Goal: Task Accomplishment & Management: Manage account settings

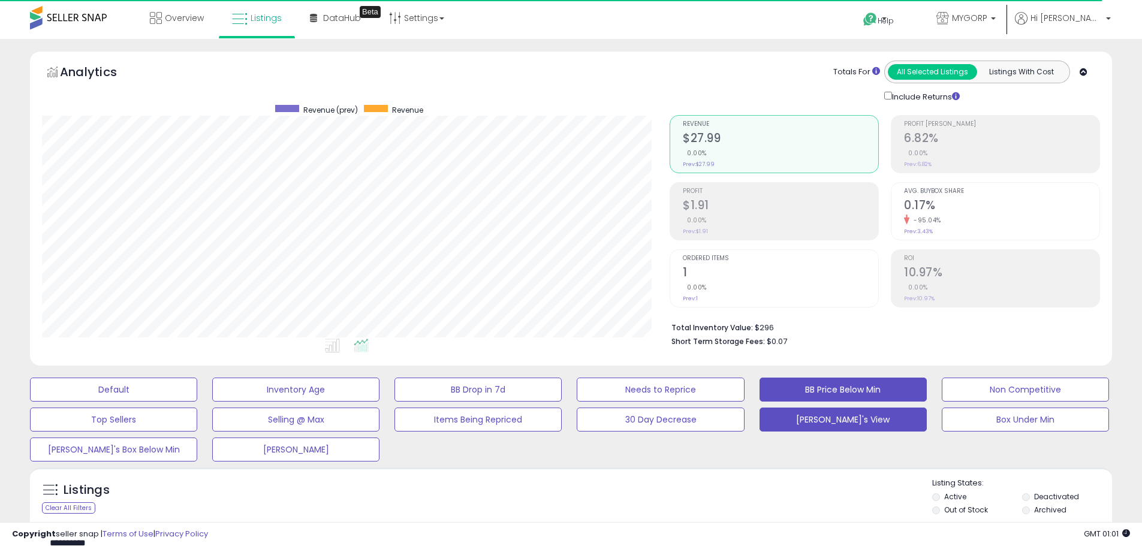
click at [197, 388] on button "BB Price Below Min" at bounding box center [113, 390] width 167 height 24
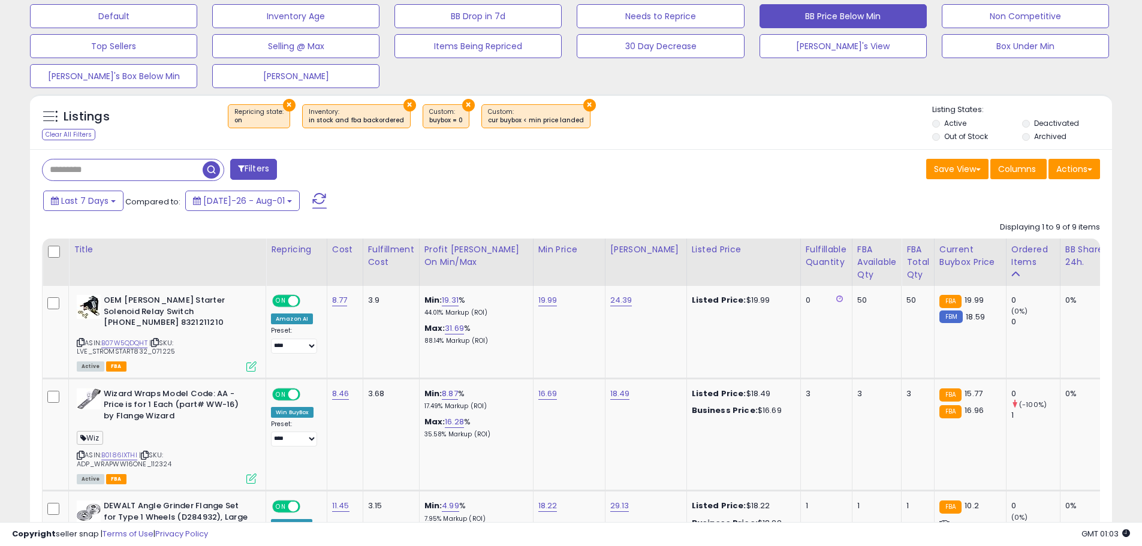
scroll to position [360, 0]
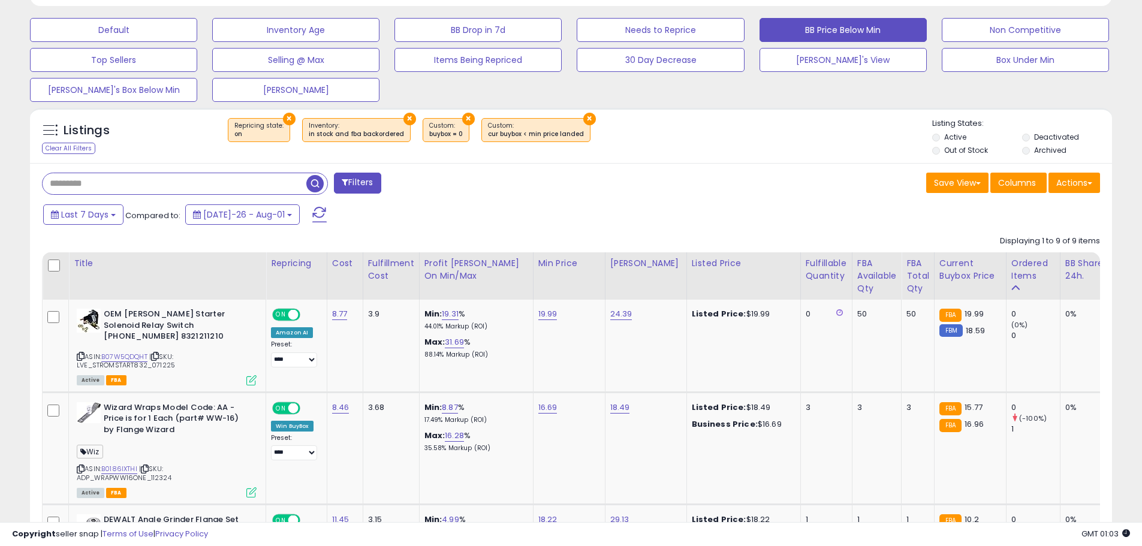
click at [79, 188] on input "text" at bounding box center [175, 183] width 264 height 21
click at [197, 42] on button "[PERSON_NAME]'s View" at bounding box center [113, 30] width 167 height 24
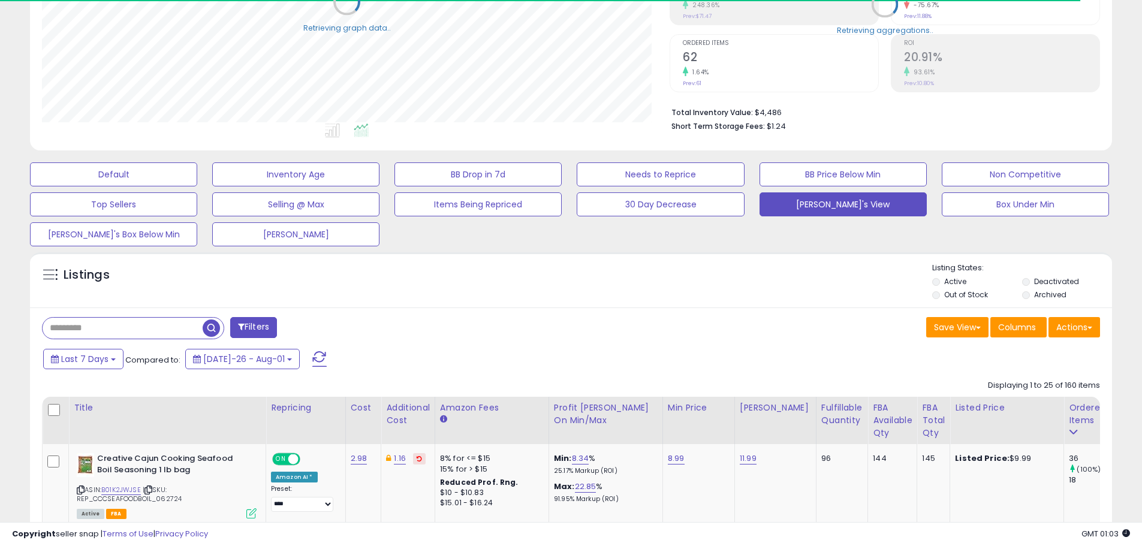
scroll to position [599327, 598945]
click at [86, 327] on input "text" at bounding box center [123, 328] width 160 height 21
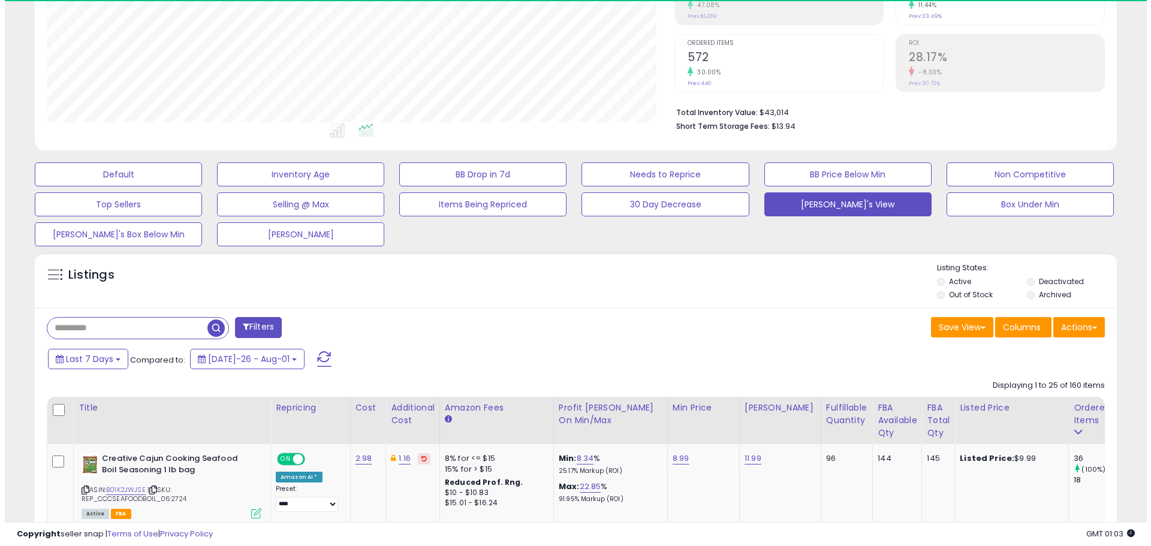
scroll to position [246, 628]
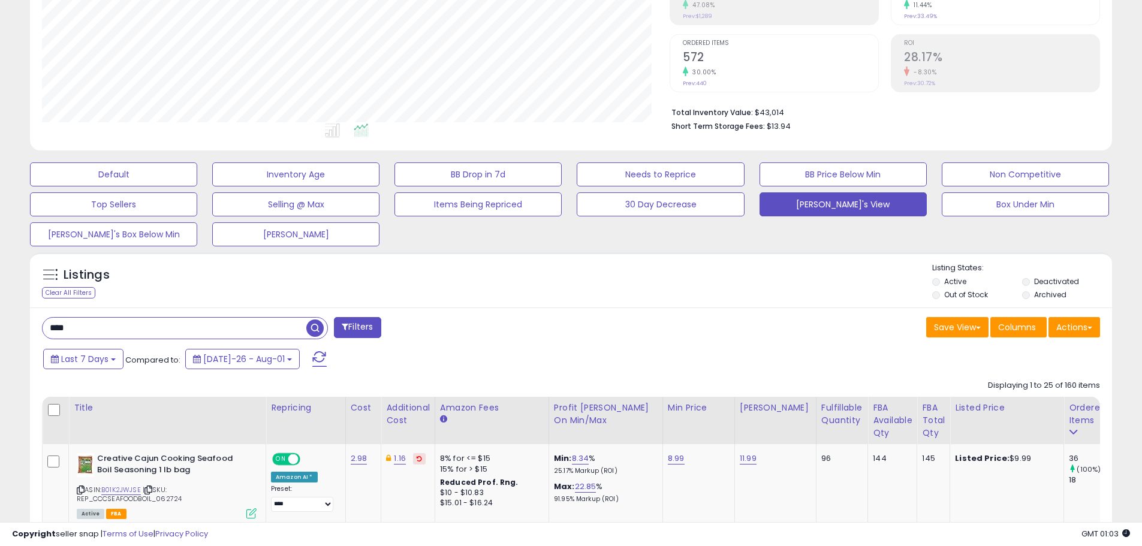
type input "****"
click at [315, 326] on span "button" at bounding box center [314, 328] width 17 height 17
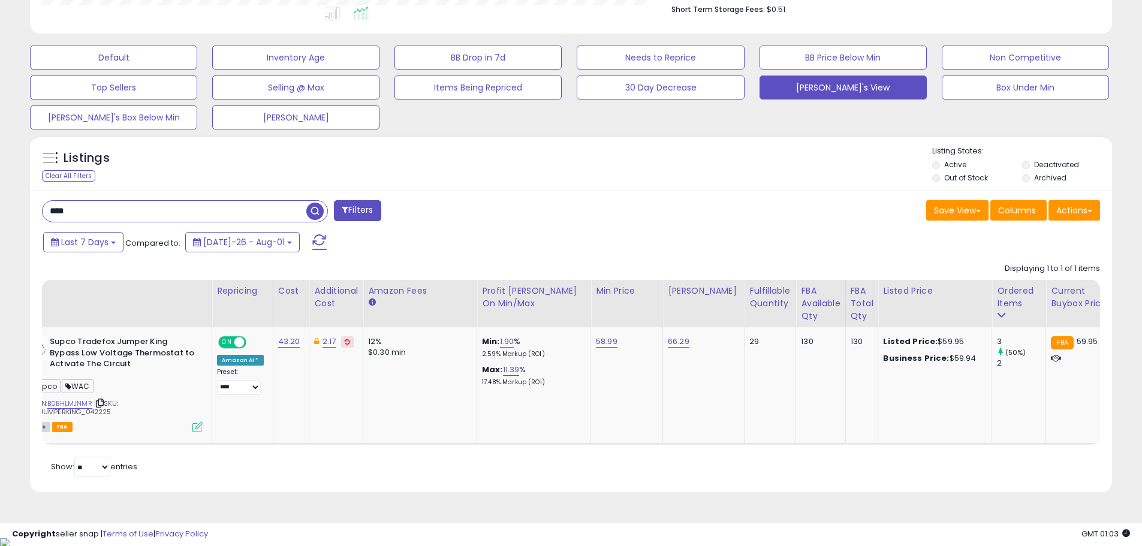
scroll to position [0, 0]
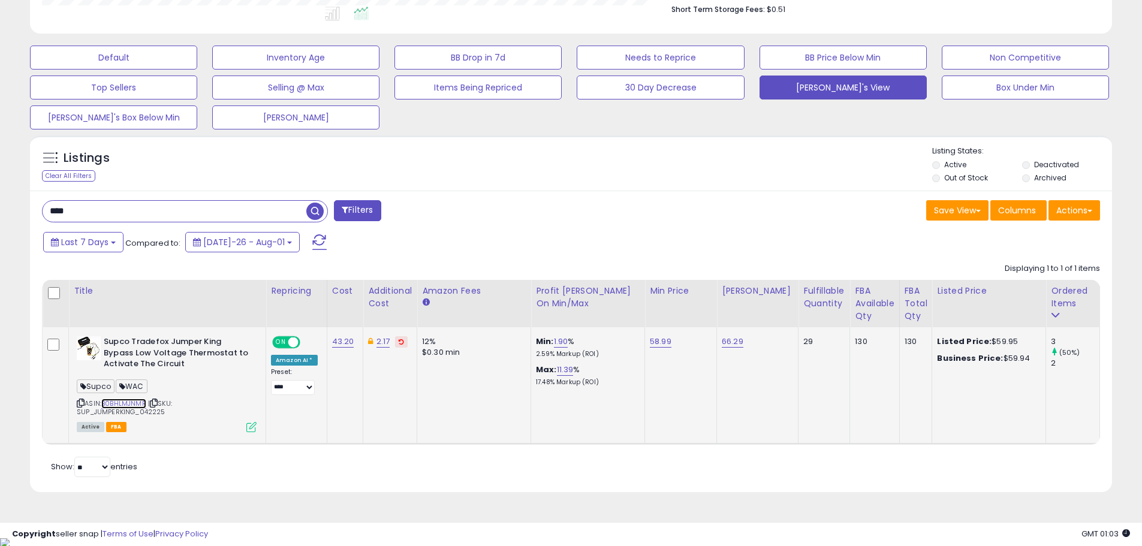
click at [116, 401] on link "B0BHLMJNMR" at bounding box center [123, 404] width 45 height 10
click at [250, 428] on icon at bounding box center [251, 427] width 10 height 10
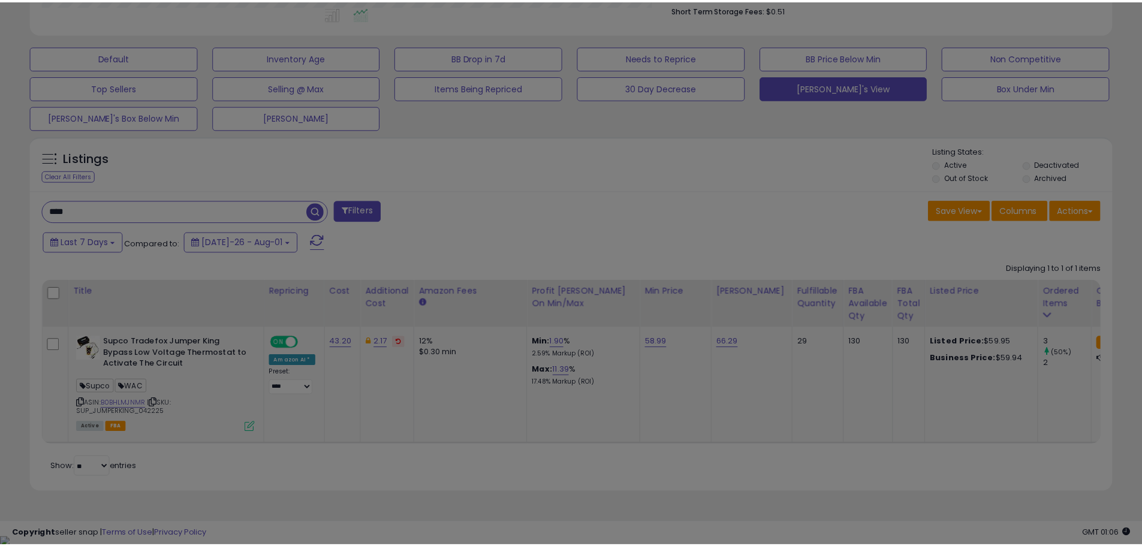
scroll to position [246, 633]
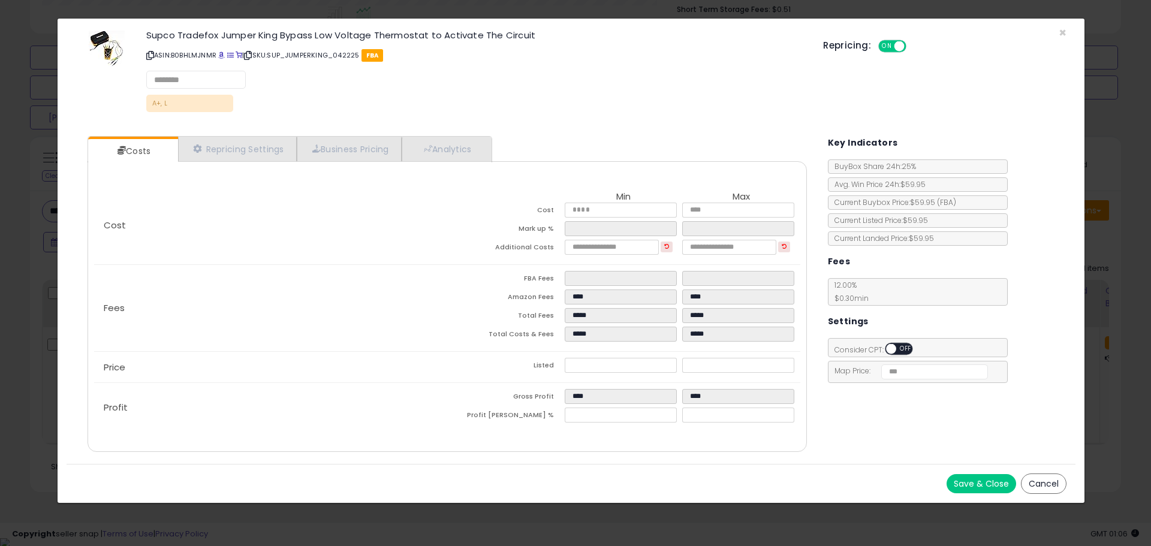
select select "*********"
select select "**********"
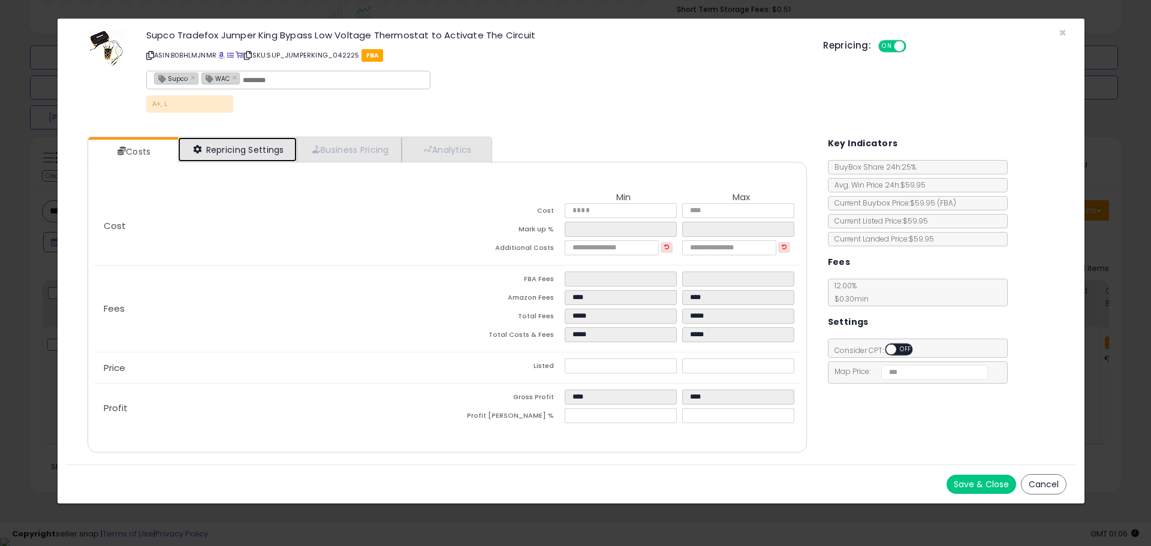
click at [234, 150] on link "Repricing Settings" at bounding box center [237, 149] width 119 height 25
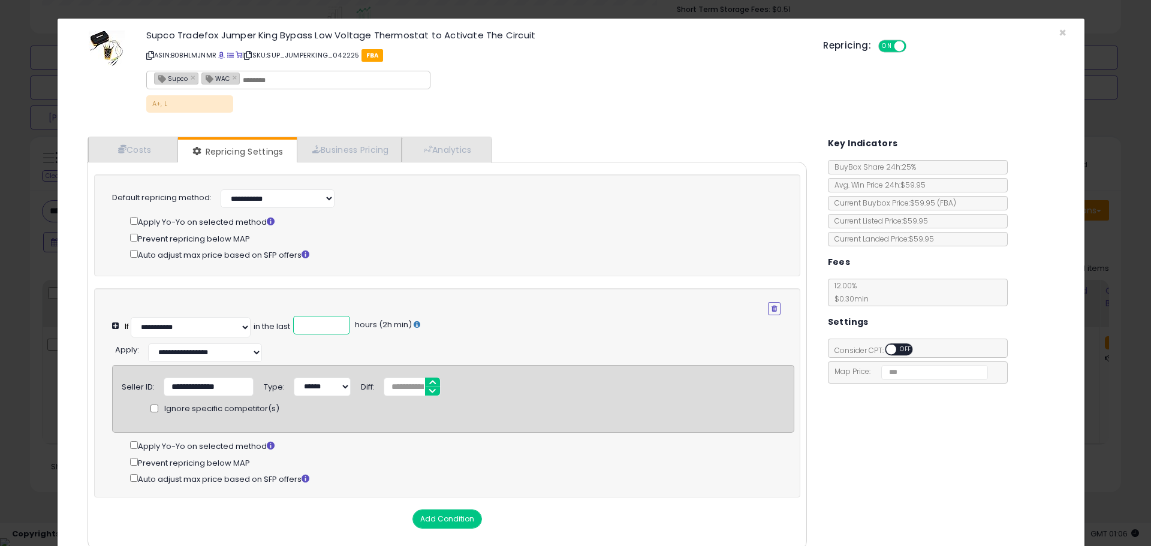
click at [313, 322] on input "*" at bounding box center [321, 325] width 57 height 19
click at [1059, 32] on span "×" at bounding box center [1063, 32] width 8 height 17
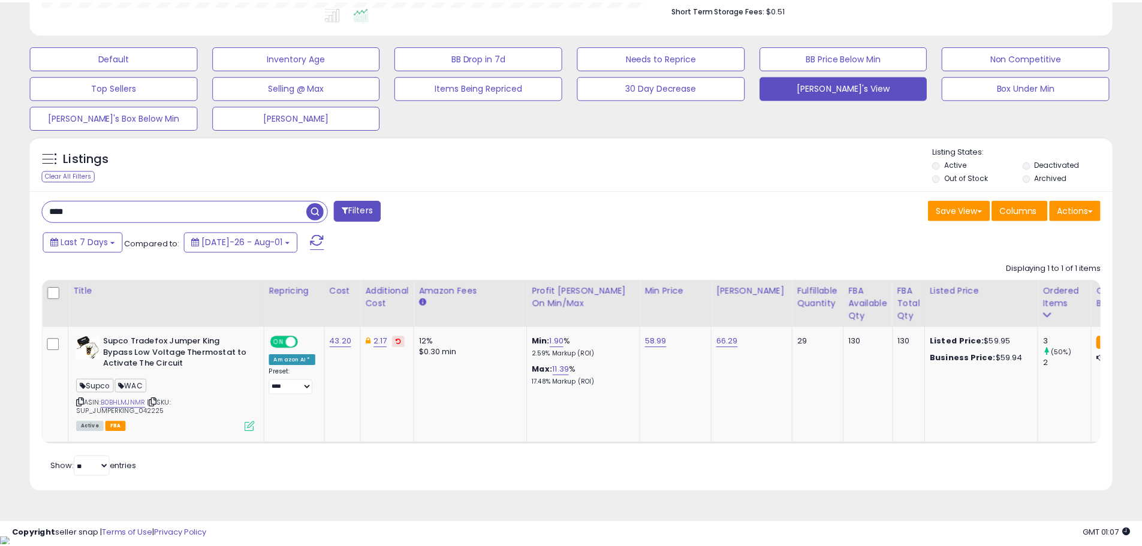
scroll to position [599327, 598945]
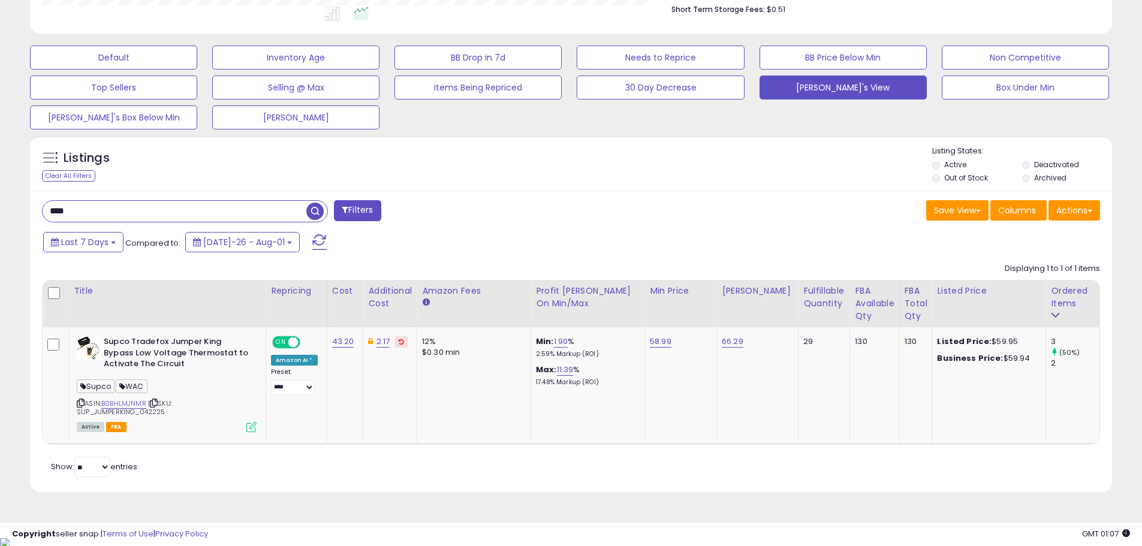
drag, startPoint x: 106, startPoint y: 214, endPoint x: 28, endPoint y: 209, distance: 77.5
click at [37, 212] on div "**** Filters" at bounding box center [302, 212] width 538 height 24
paste input "******"
click at [318, 213] on span "button" at bounding box center [314, 211] width 17 height 17
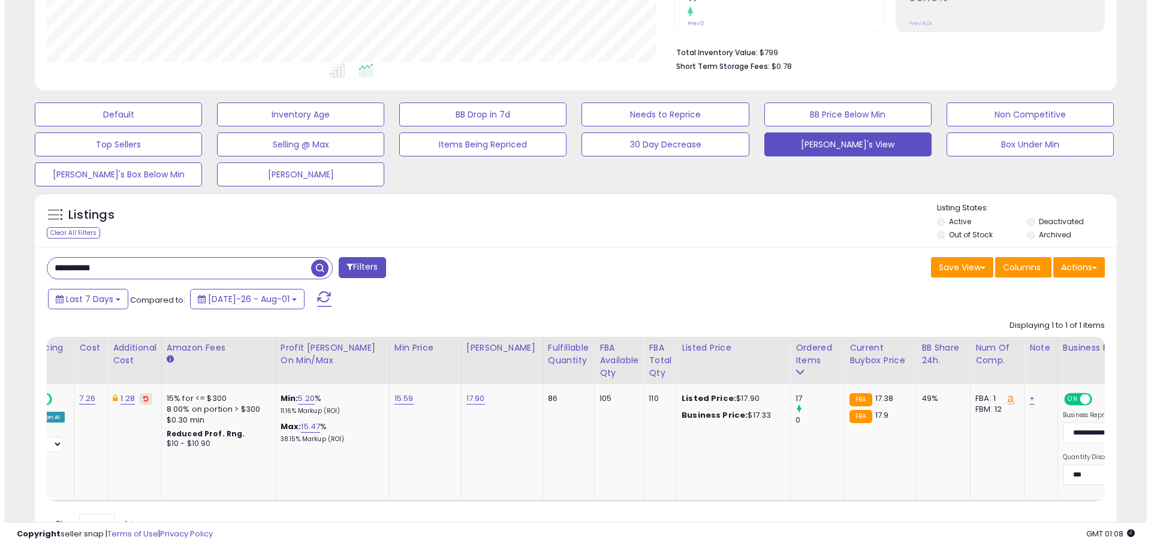
scroll to position [0, 0]
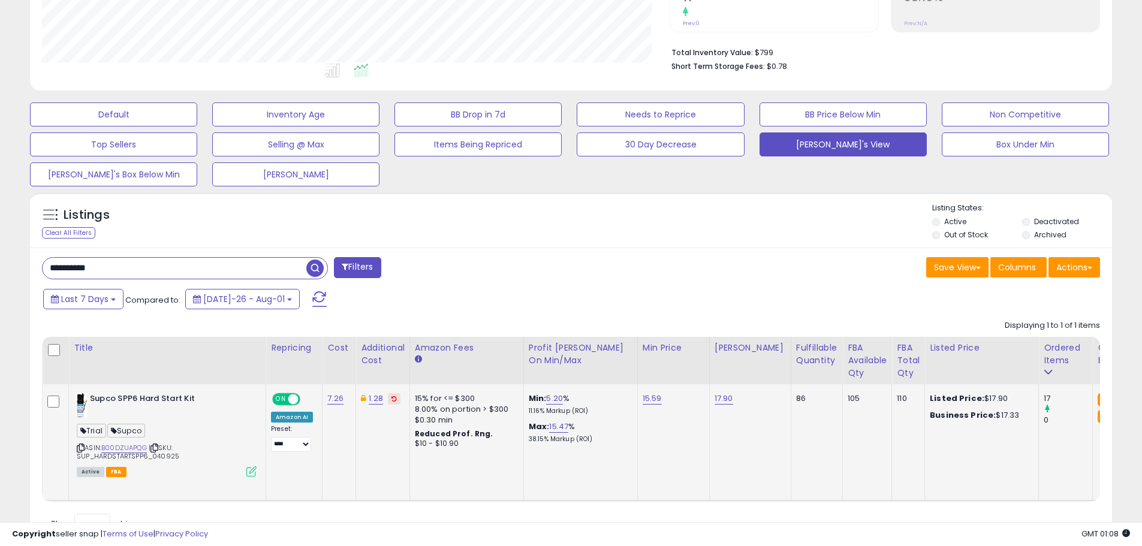
click at [253, 472] on icon at bounding box center [251, 471] width 10 height 10
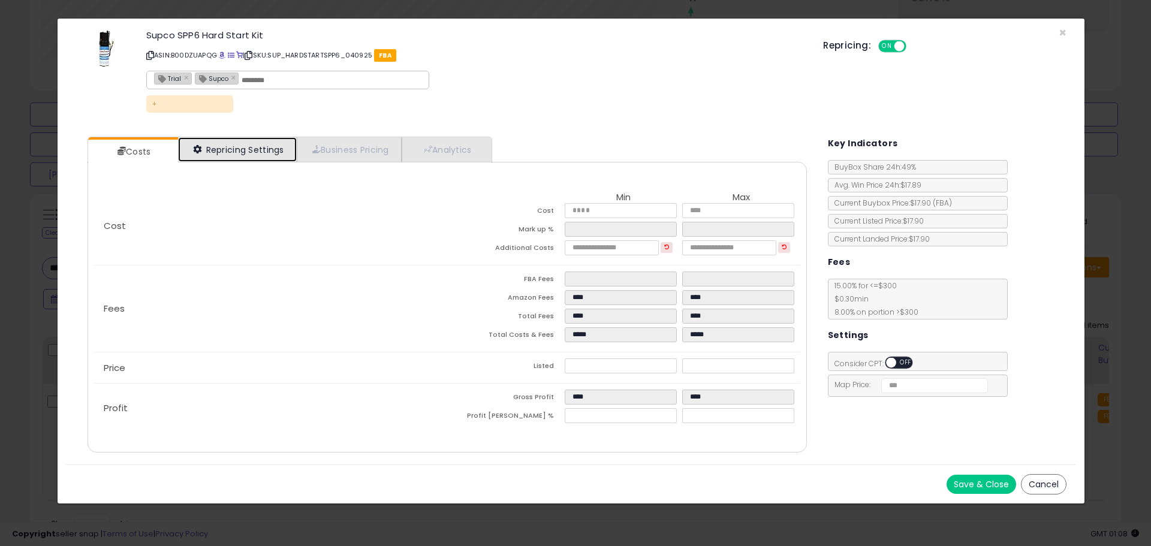
click at [233, 147] on link "Repricing Settings" at bounding box center [237, 149] width 119 height 25
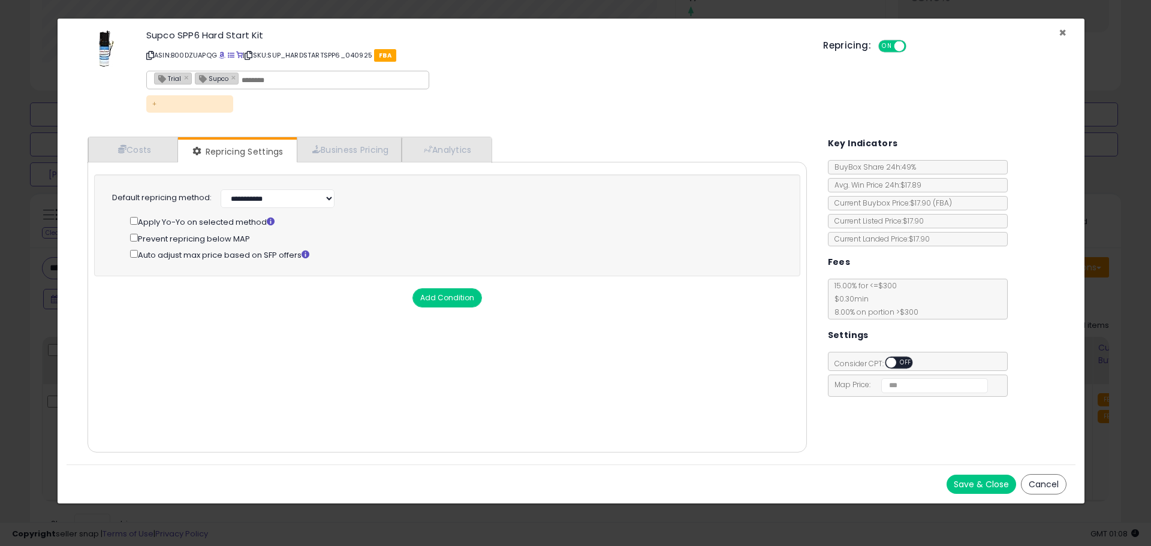
click at [1062, 31] on span "×" at bounding box center [1063, 32] width 8 height 17
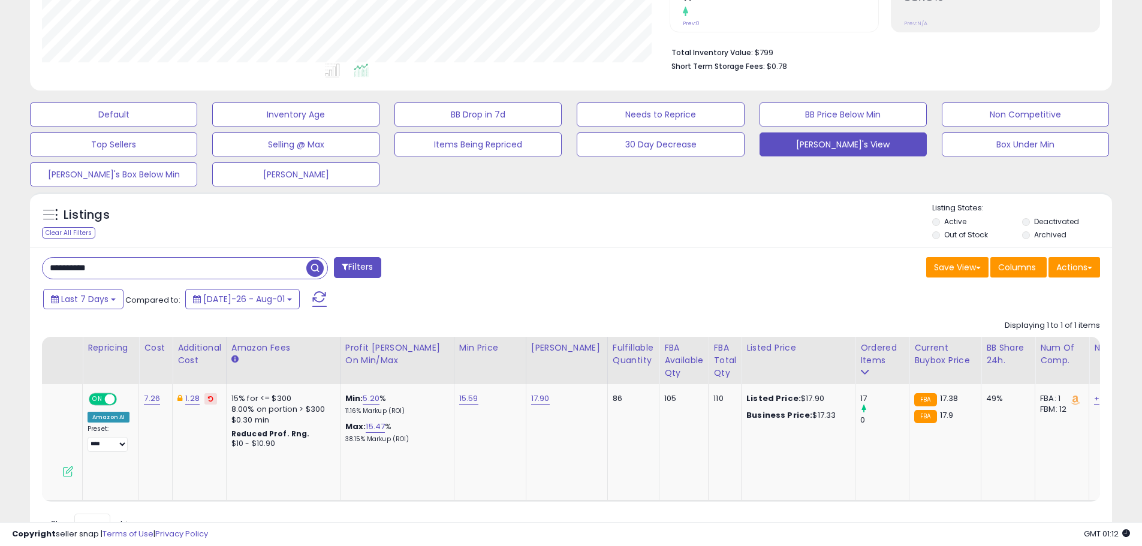
scroll to position [0, 0]
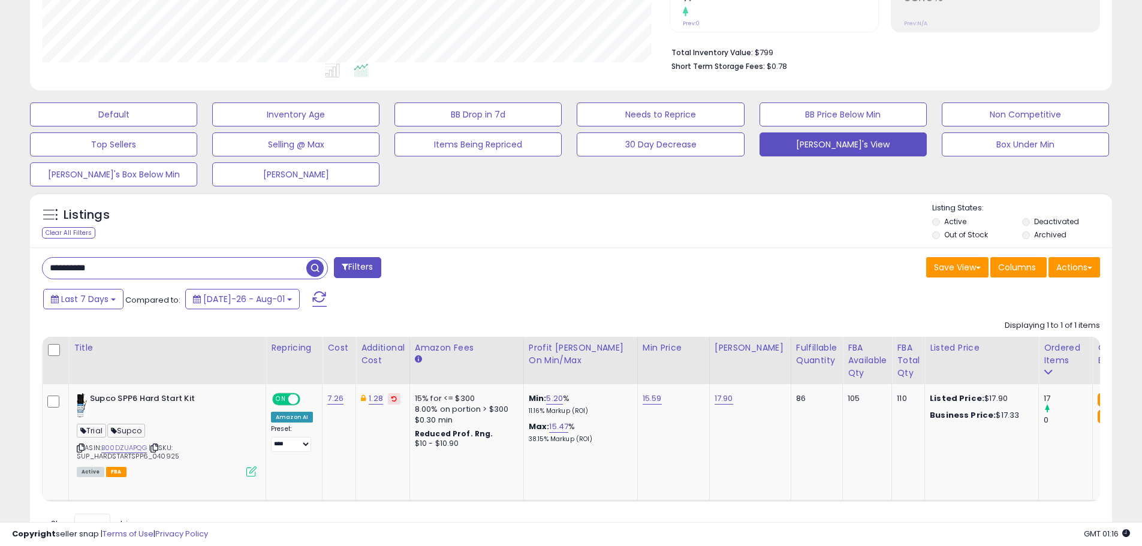
drag, startPoint x: 95, startPoint y: 269, endPoint x: 34, endPoint y: 267, distance: 61.2
click at [38, 269] on div "**********" at bounding box center [302, 269] width 538 height 24
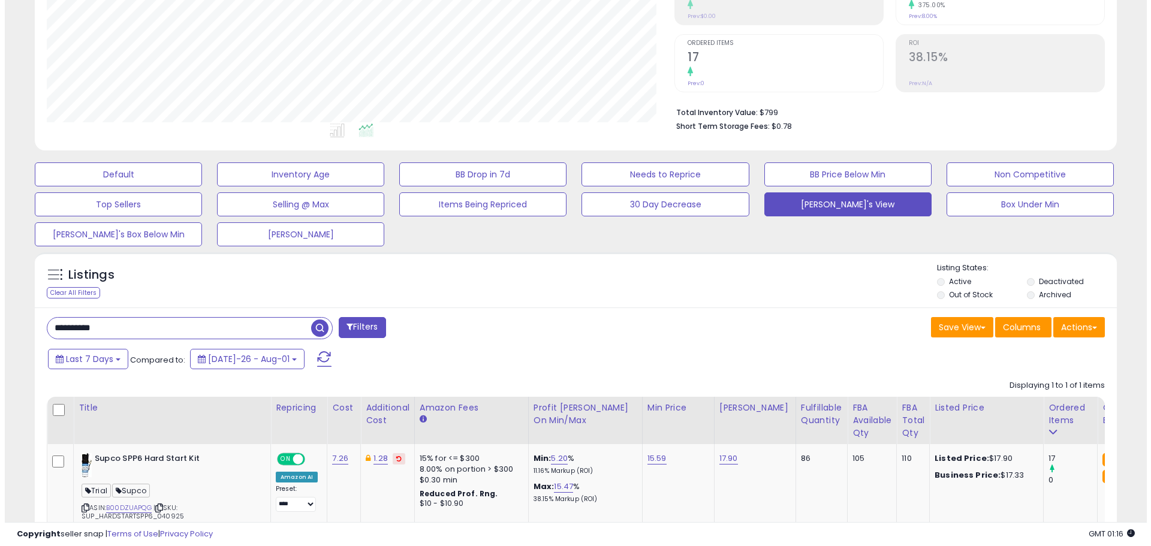
scroll to position [246, 628]
click at [315, 326] on span "button" at bounding box center [314, 328] width 17 height 17
paste input "text"
type input "**********"
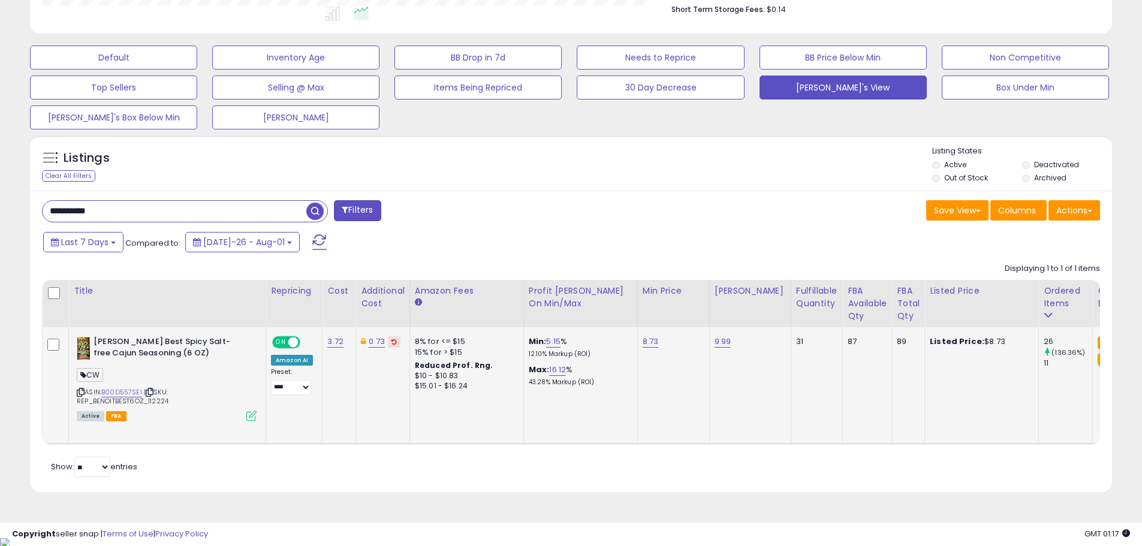
click at [248, 416] on icon at bounding box center [251, 416] width 10 height 10
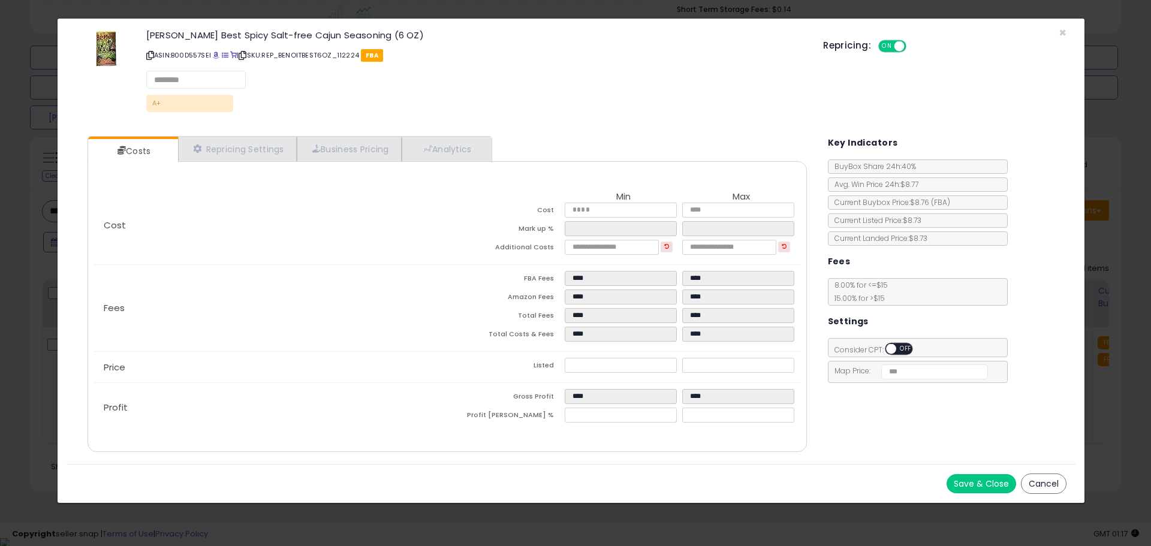
select select "*********"
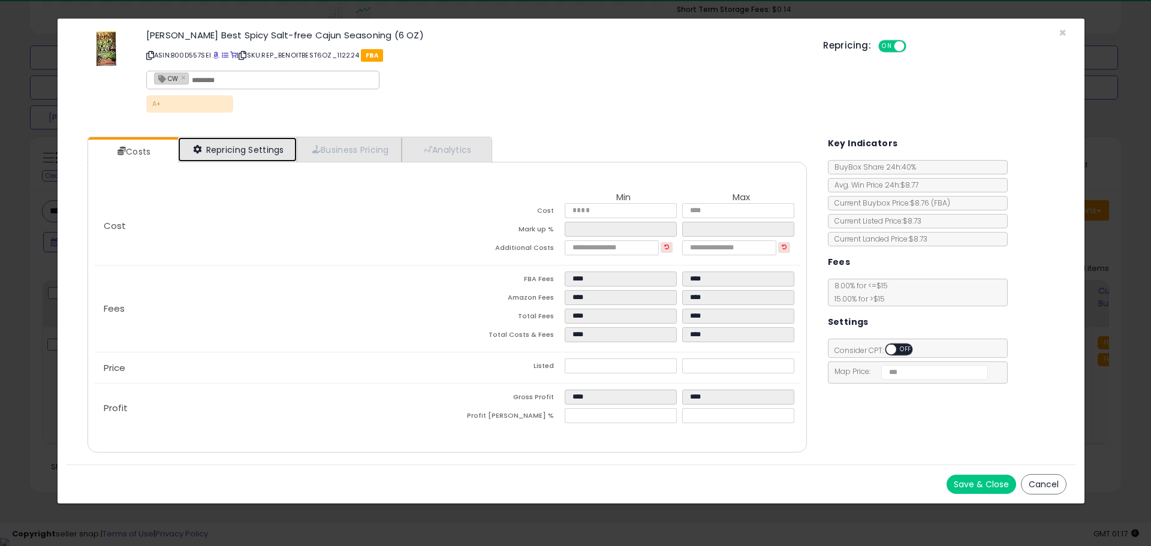
click at [237, 156] on link "Repricing Settings" at bounding box center [237, 149] width 119 height 25
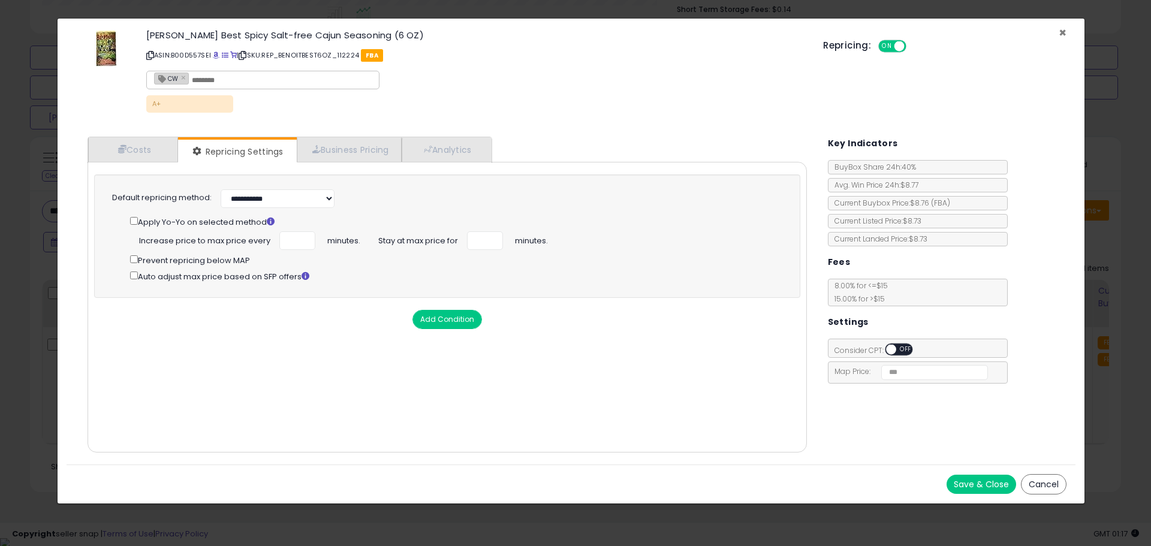
click at [1059, 32] on span "×" at bounding box center [1063, 32] width 8 height 17
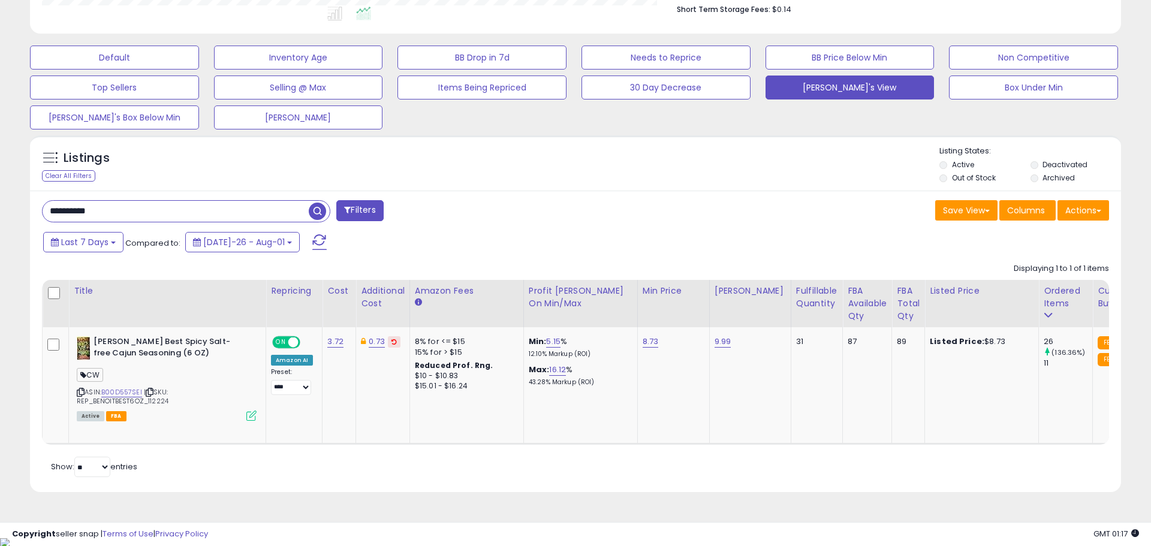
scroll to position [599327, 598945]
click at [252, 413] on icon at bounding box center [251, 416] width 10 height 10
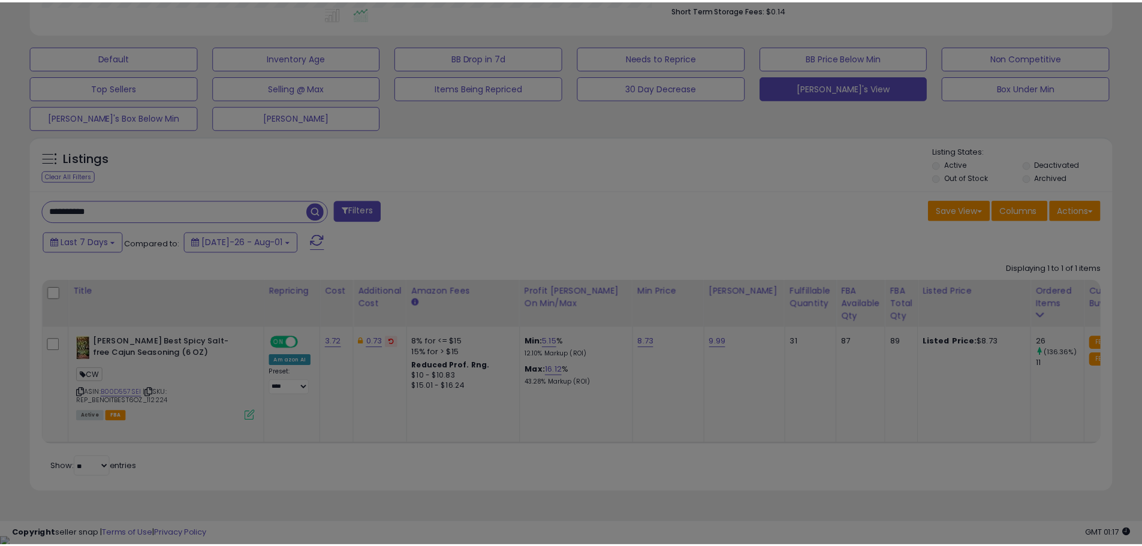
scroll to position [246, 633]
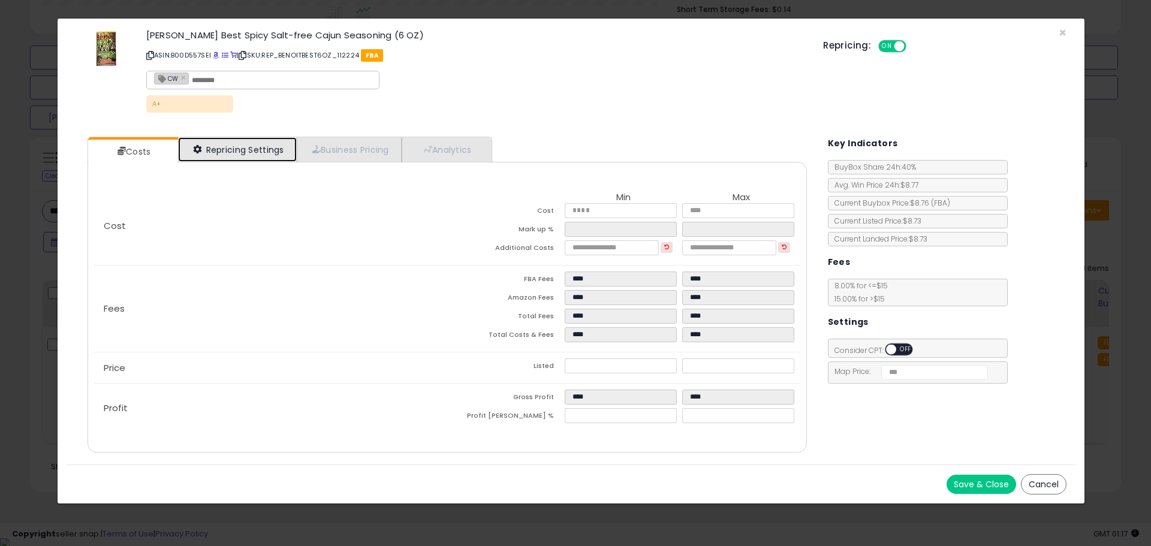
click at [243, 152] on link "Repricing Settings" at bounding box center [237, 149] width 119 height 25
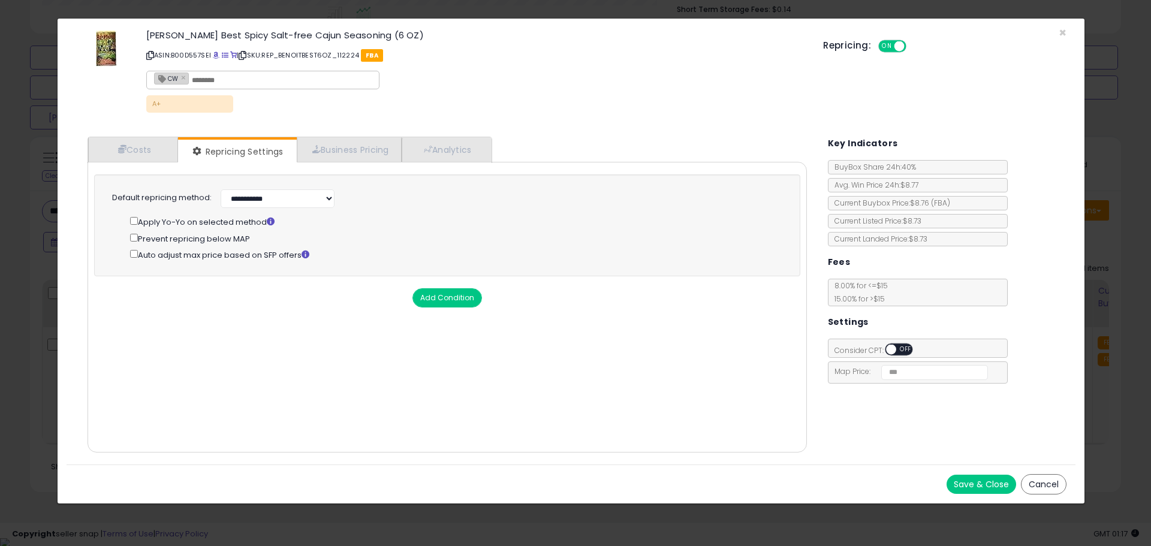
click at [987, 483] on button "Save & Close" at bounding box center [982, 484] width 70 height 19
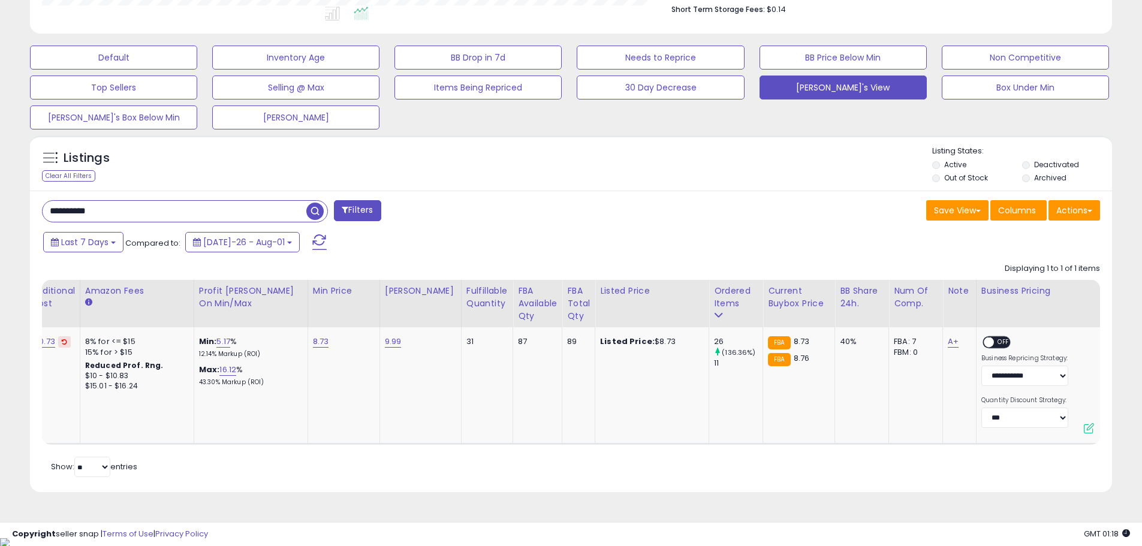
scroll to position [0, 327]
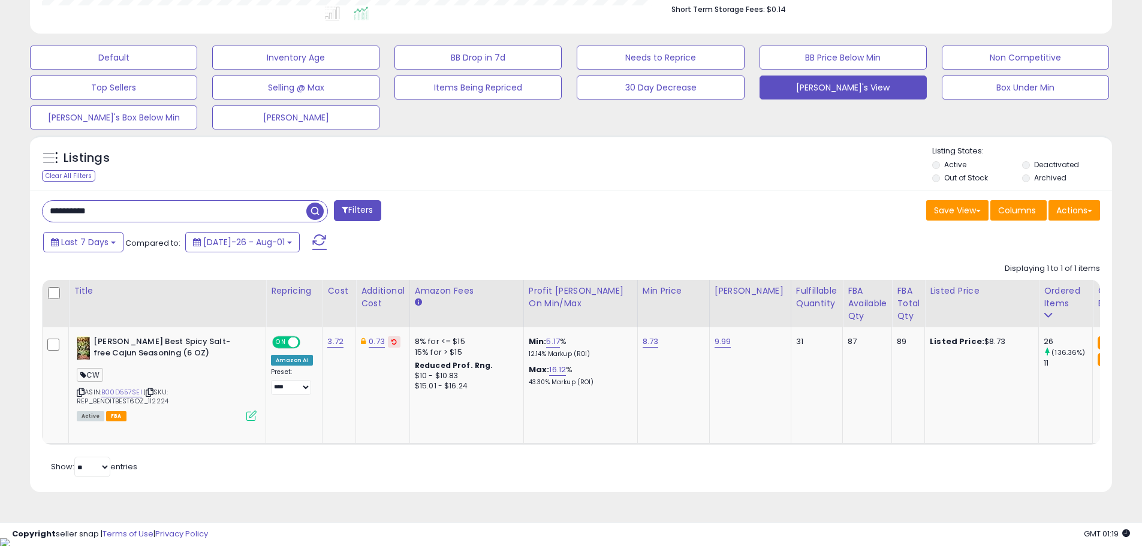
drag, startPoint x: 124, startPoint y: 209, endPoint x: 32, endPoint y: 209, distance: 91.7
click at [32, 209] on div "**********" at bounding box center [571, 342] width 1082 height 302
paste input "text"
type input "**********"
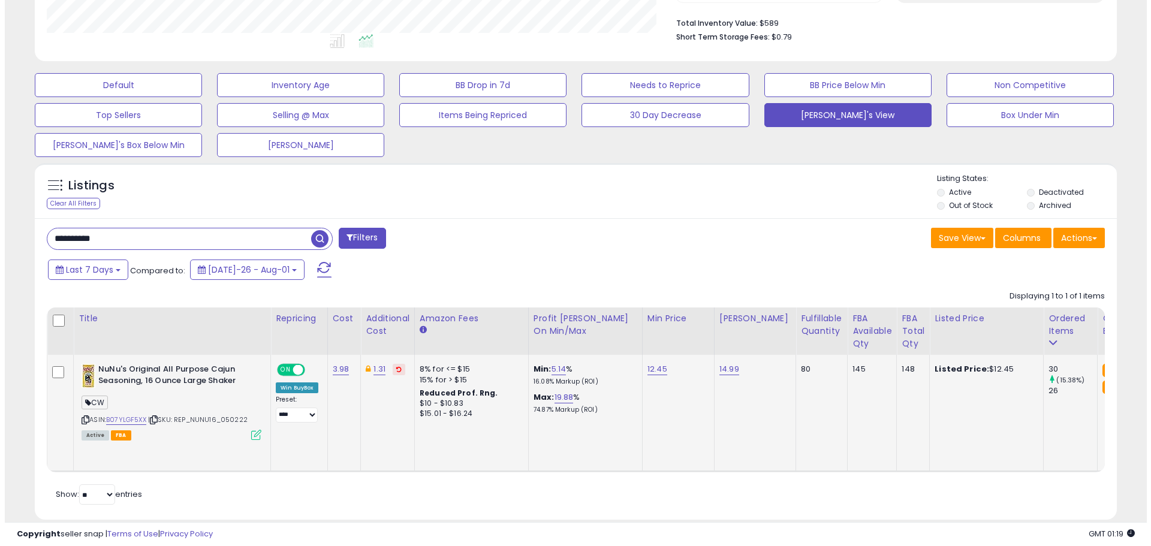
scroll to position [332, 0]
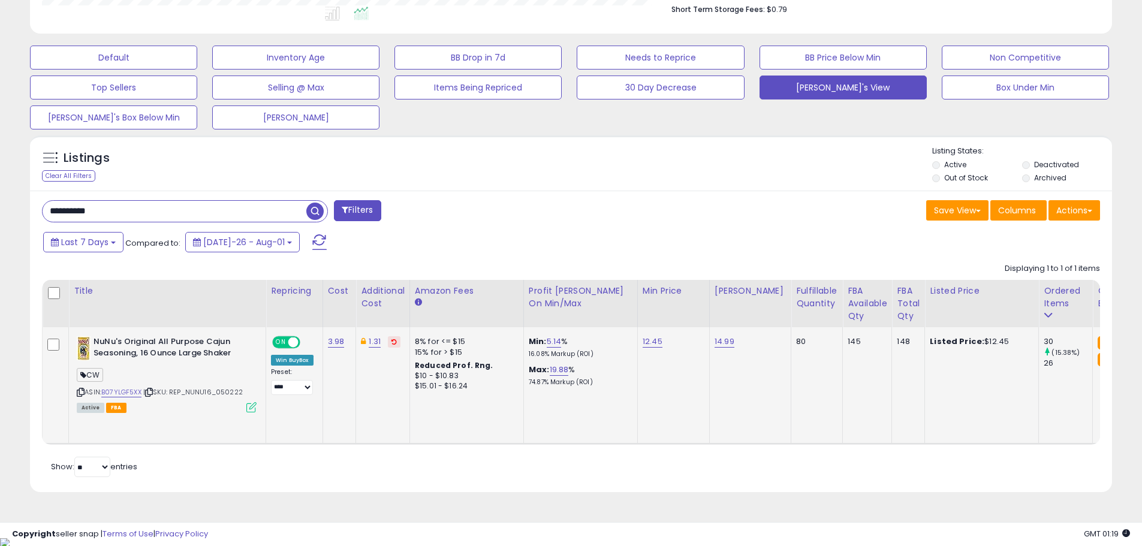
click at [251, 404] on icon at bounding box center [251, 407] width 10 height 10
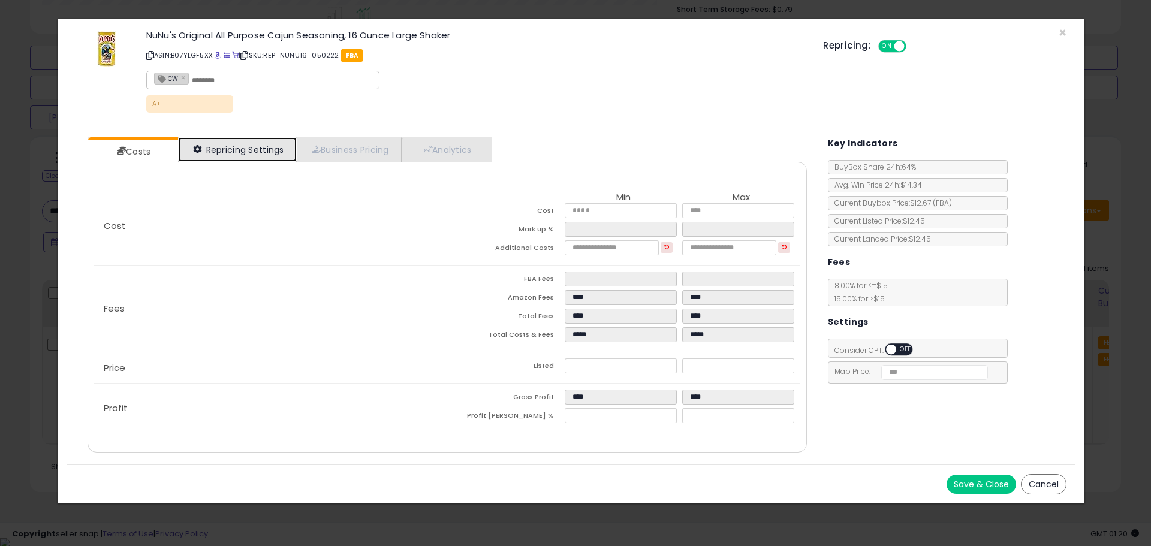
click at [233, 145] on link "Repricing Settings" at bounding box center [237, 149] width 119 height 25
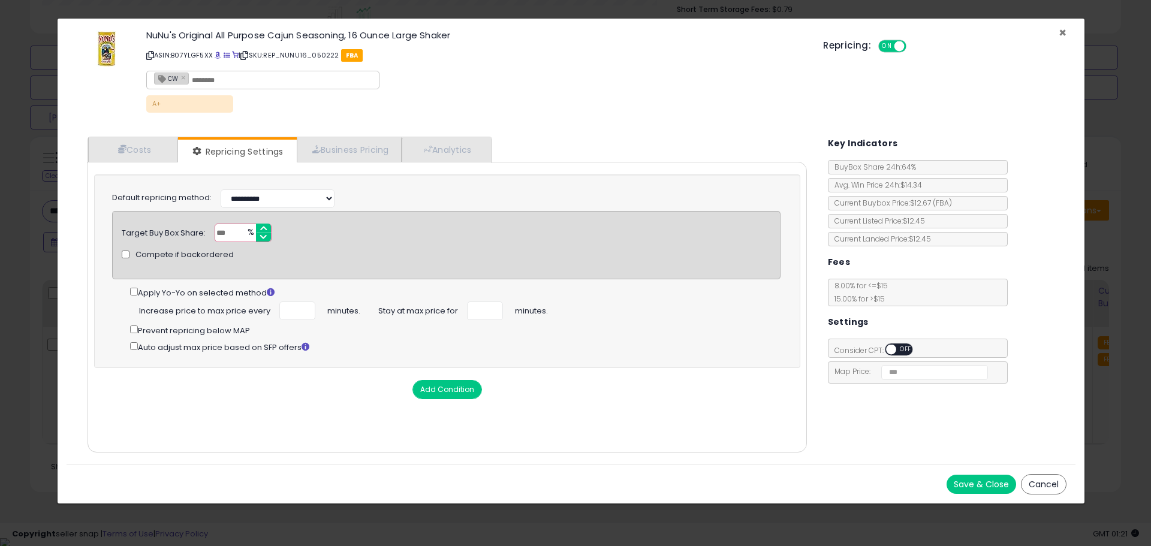
click at [1060, 32] on span "×" at bounding box center [1063, 32] width 8 height 17
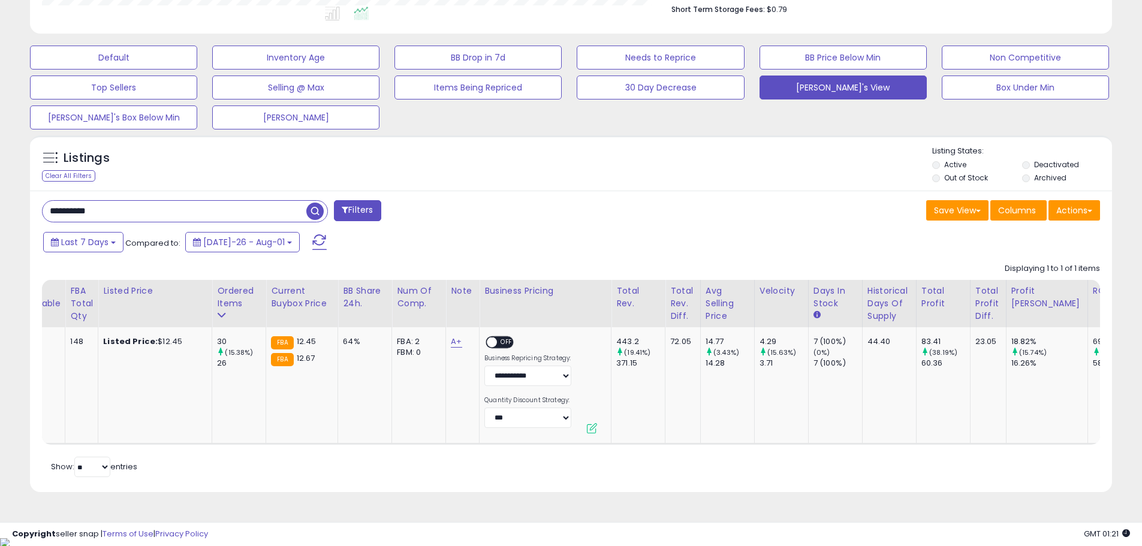
scroll to position [0, 835]
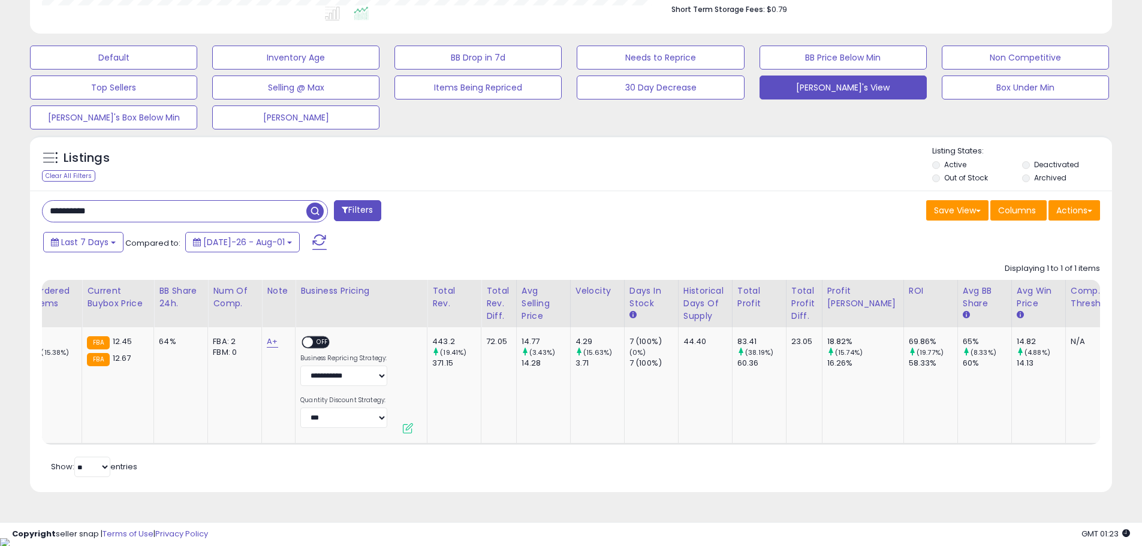
drag, startPoint x: 110, startPoint y: 208, endPoint x: 14, endPoint y: 210, distance: 95.3
click at [16, 210] on div "**********" at bounding box center [571, 113] width 1130 height 788
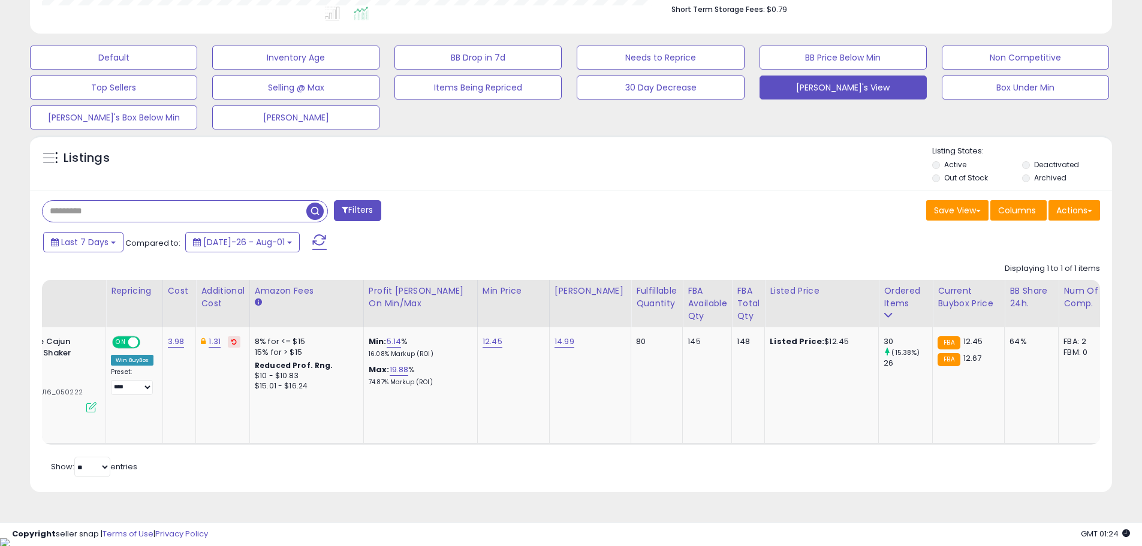
scroll to position [0, 0]
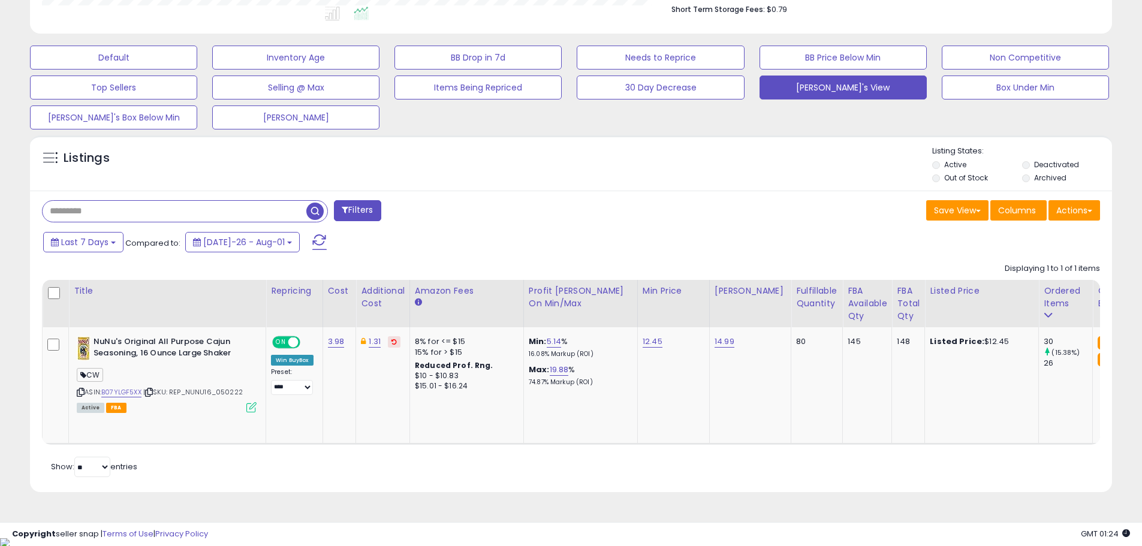
click at [314, 212] on span "button" at bounding box center [314, 211] width 17 height 17
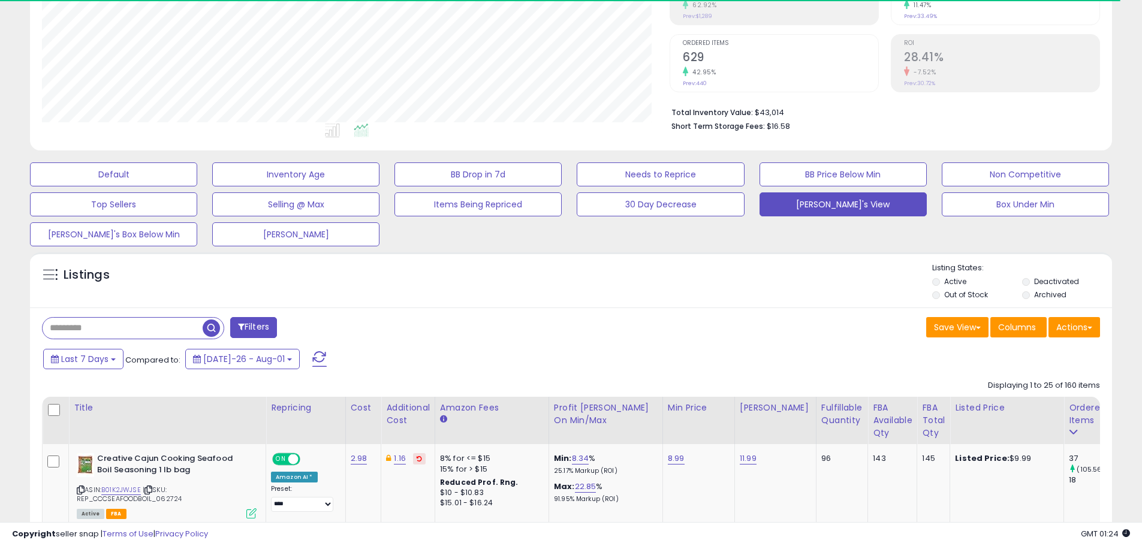
scroll to position [246, 628]
